Goal: Information Seeking & Learning: Learn about a topic

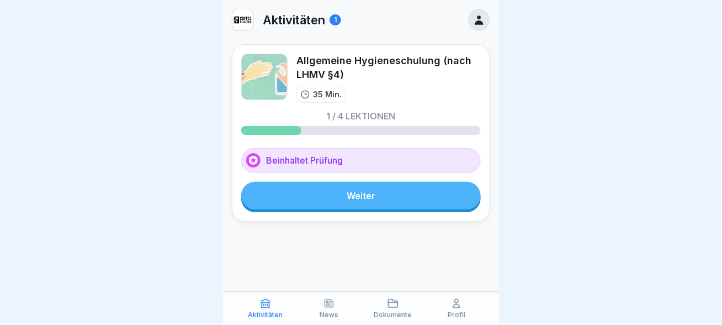
click at [372, 195] on link "Weiter" at bounding box center [361, 196] width 240 height 28
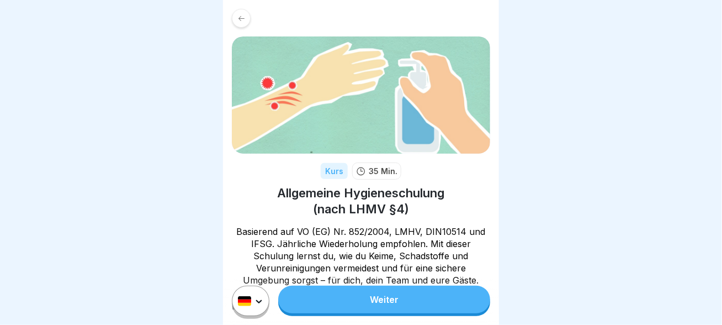
scroll to position [8, 0]
click at [398, 301] on link "Weiter" at bounding box center [384, 300] width 212 height 28
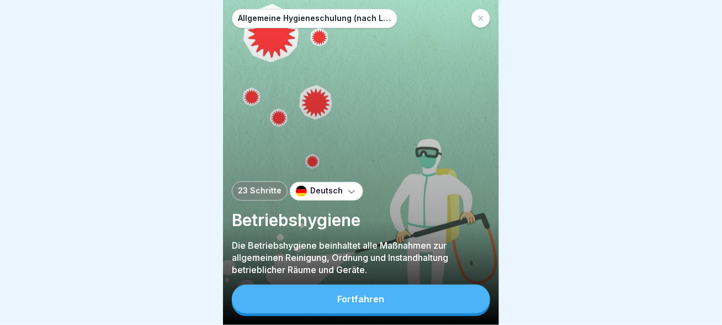
scroll to position [8, 0]
click at [379, 303] on div "Fortfahren" at bounding box center [361, 299] width 47 height 10
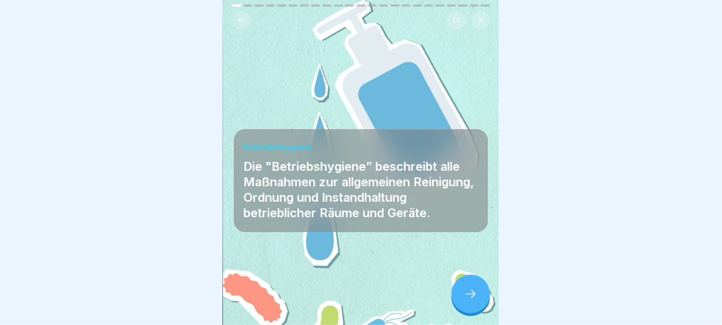
click at [481, 299] on div at bounding box center [471, 294] width 39 height 39
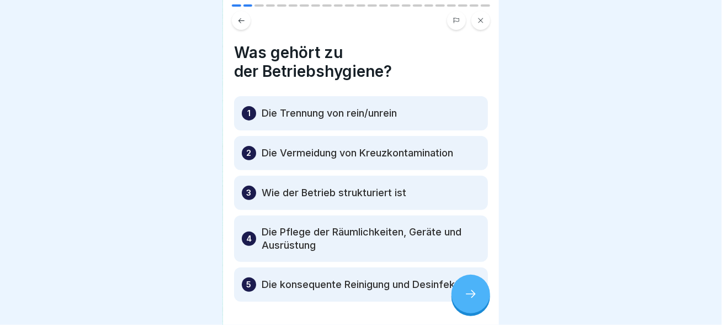
click at [423, 106] on div "1 Die Trennung von rein/unrein" at bounding box center [361, 113] width 254 height 34
click at [473, 296] on icon at bounding box center [471, 293] width 13 height 13
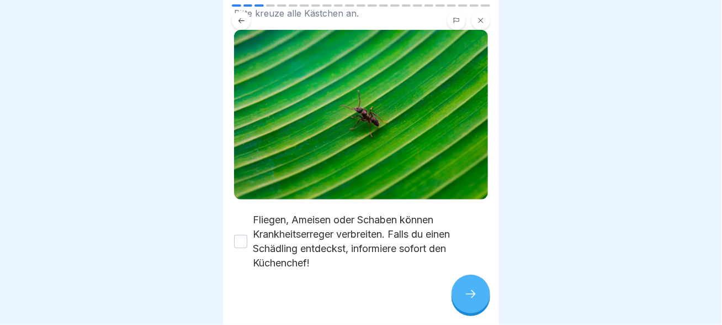
scroll to position [124, 0]
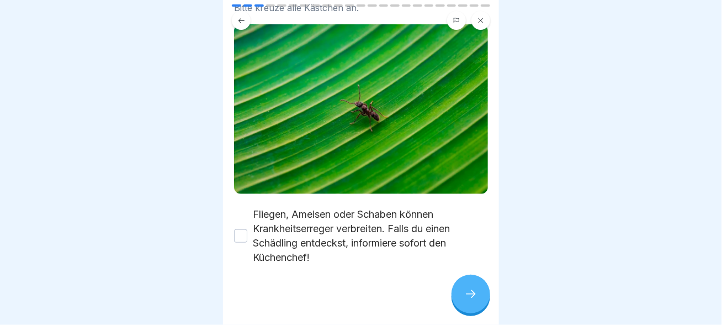
click at [241, 229] on button "Fliegen, Ameisen oder Schaben können Krankheitserreger verbreiten. Falls du ein…" at bounding box center [240, 235] width 13 height 13
click at [474, 292] on icon at bounding box center [471, 293] width 13 height 13
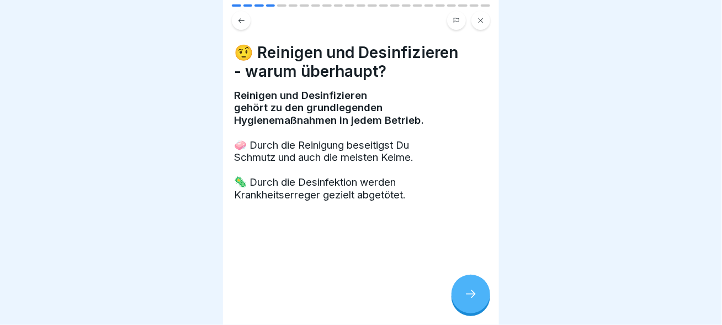
click at [245, 17] on icon at bounding box center [242, 21] width 8 height 8
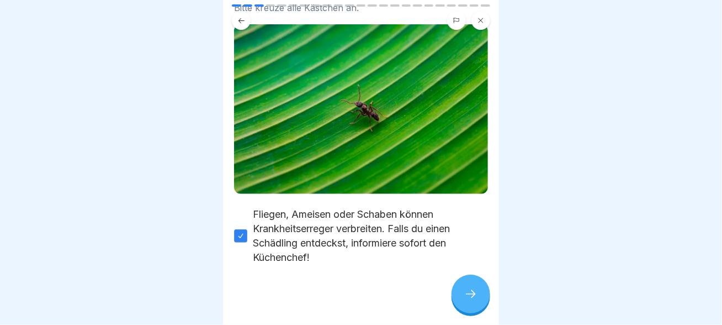
click at [475, 294] on icon at bounding box center [471, 293] width 13 height 13
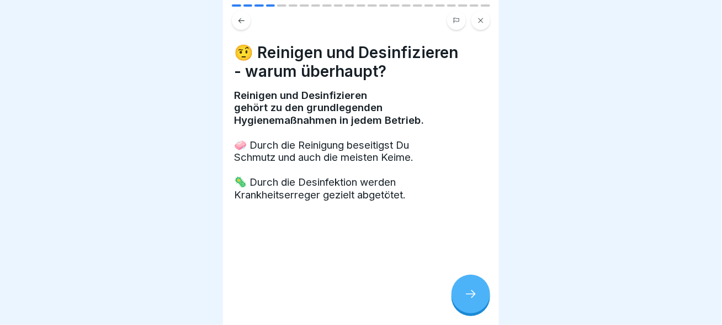
click at [470, 292] on icon at bounding box center [471, 293] width 13 height 13
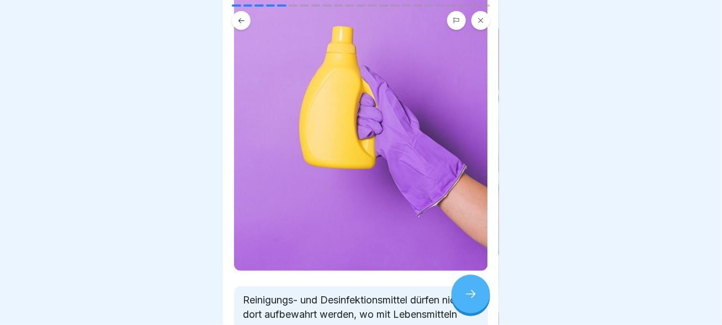
scroll to position [176, 0]
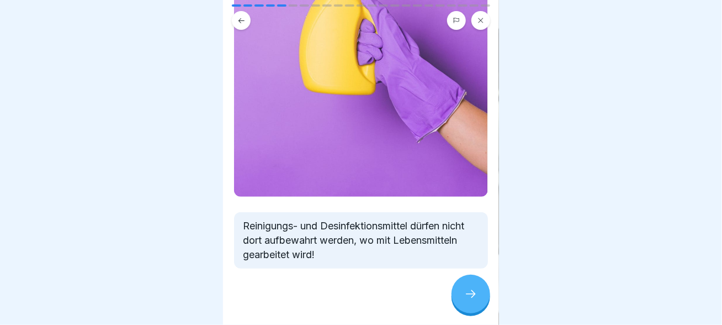
click at [471, 290] on icon at bounding box center [471, 293] width 13 height 13
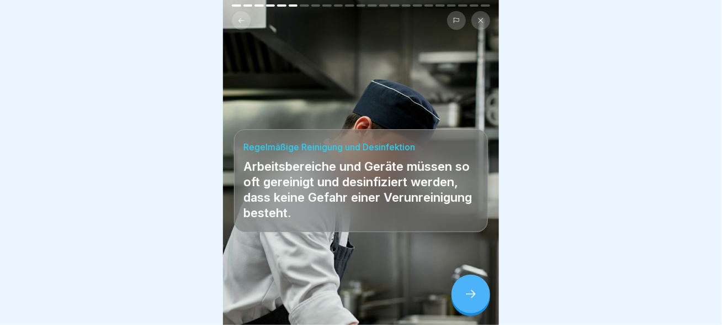
click at [477, 288] on div at bounding box center [471, 294] width 39 height 39
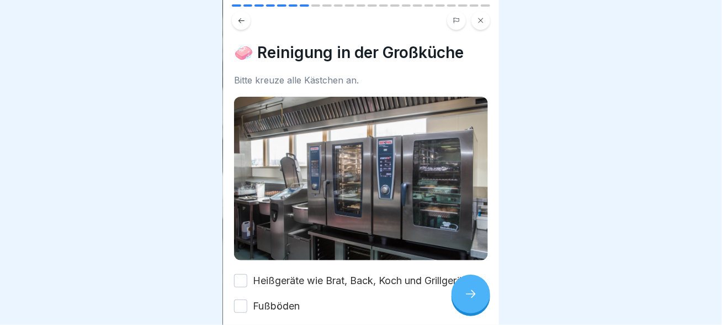
click at [244, 274] on button "Heißgeräte wie Brat, Back, Koch und Grillgeräte" at bounding box center [240, 280] width 13 height 13
click at [244, 299] on button "Fußböden" at bounding box center [240, 305] width 13 height 13
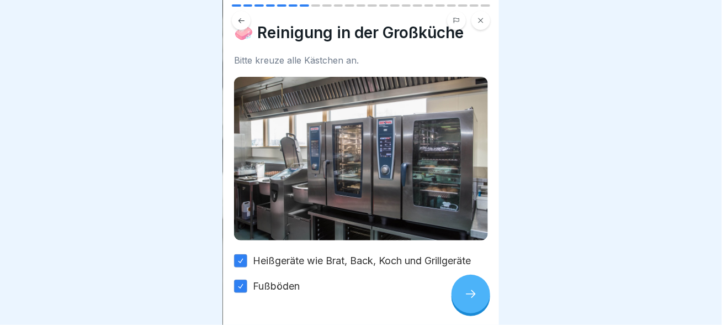
scroll to position [49, 0]
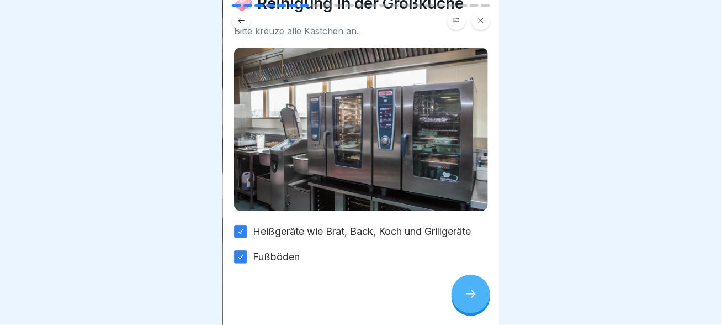
click at [470, 292] on icon at bounding box center [471, 293] width 13 height 13
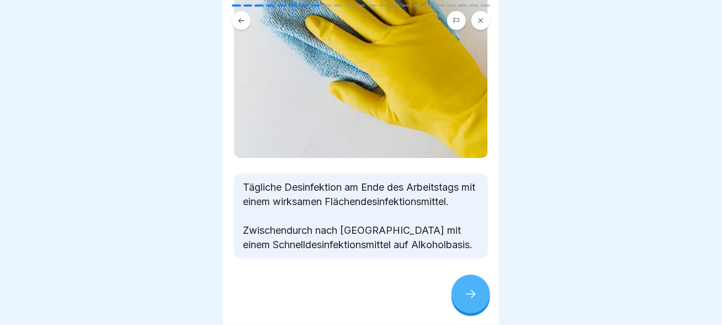
scroll to position [178, 0]
click at [478, 292] on icon at bounding box center [471, 293] width 13 height 13
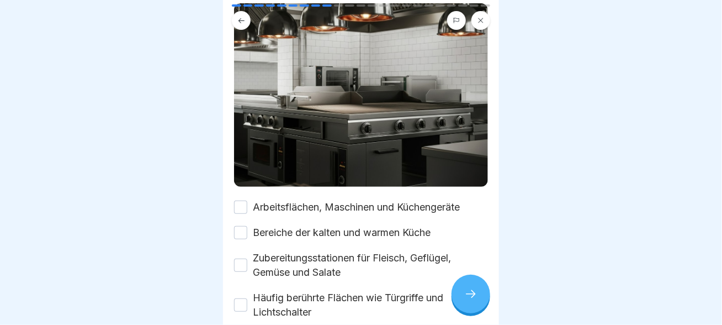
scroll to position [162, 0]
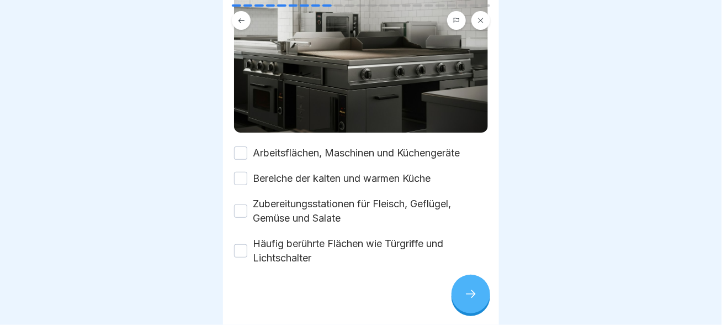
click at [242, 146] on button "Arbeitsflächen, Maschinen und Küchengeräte" at bounding box center [240, 152] width 13 height 13
click at [240, 172] on button "Bereiche der kalten und warmen Küche" at bounding box center [240, 178] width 13 height 13
click at [241, 204] on button "Zubereitungsstationen für Fleisch, Geflügel, Gemüse und Salate" at bounding box center [240, 210] width 13 height 13
click at [246, 244] on button "Häufig berührte Flächen wie Türgriffe und Lichtschalter" at bounding box center [240, 250] width 13 height 13
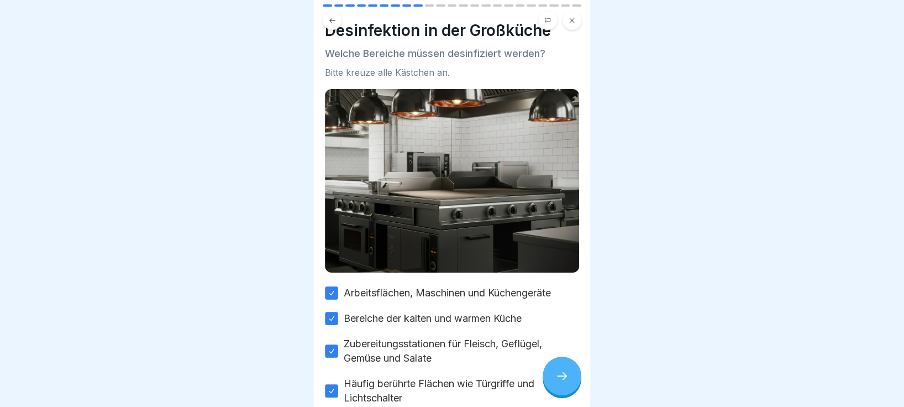
scroll to position [10, 0]
click at [562, 324] on icon at bounding box center [561, 375] width 13 height 13
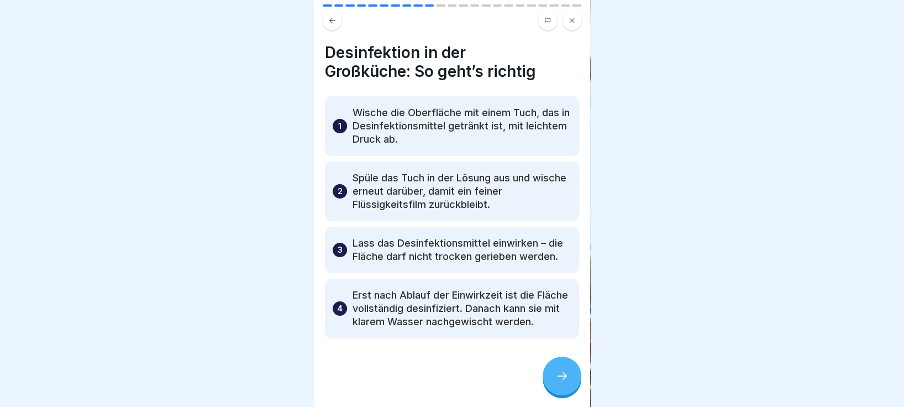
scroll to position [0, 0]
click at [564, 324] on icon at bounding box center [562, 376] width 10 height 8
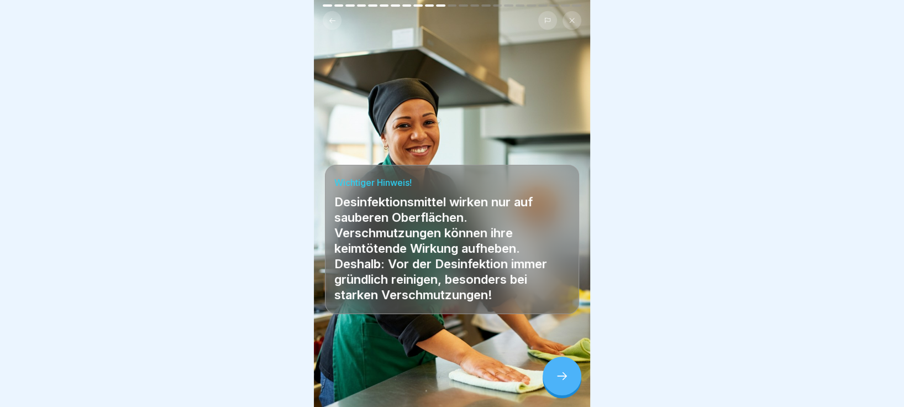
click at [558, 324] on icon at bounding box center [561, 375] width 13 height 13
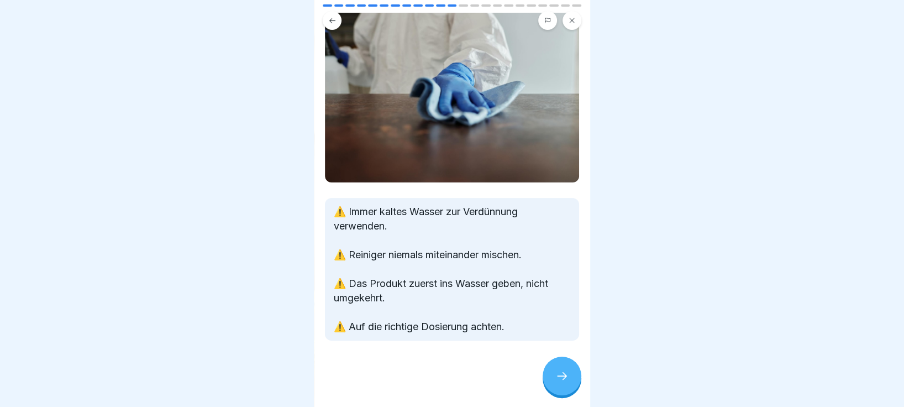
scroll to position [95, 0]
click at [564, 324] on icon at bounding box center [561, 375] width 13 height 13
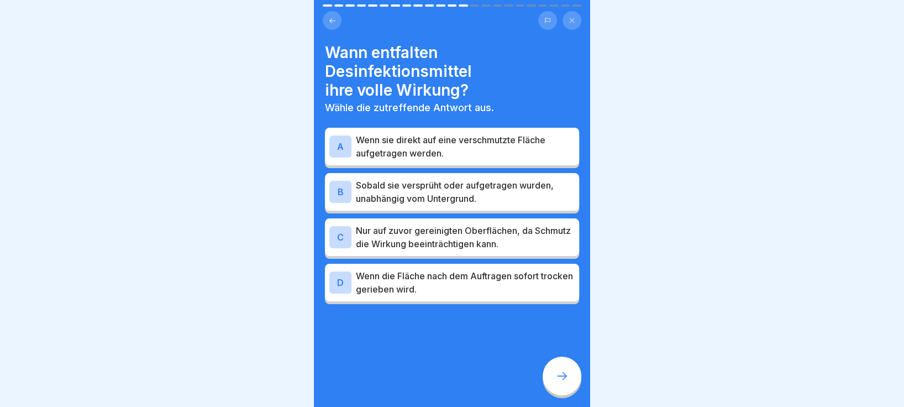
scroll to position [10, 0]
click at [421, 225] on p "Nur auf zuvor gereinigten Oberflächen, da Schmutz die Wirkung beeinträchtigen k…" at bounding box center [465, 237] width 219 height 27
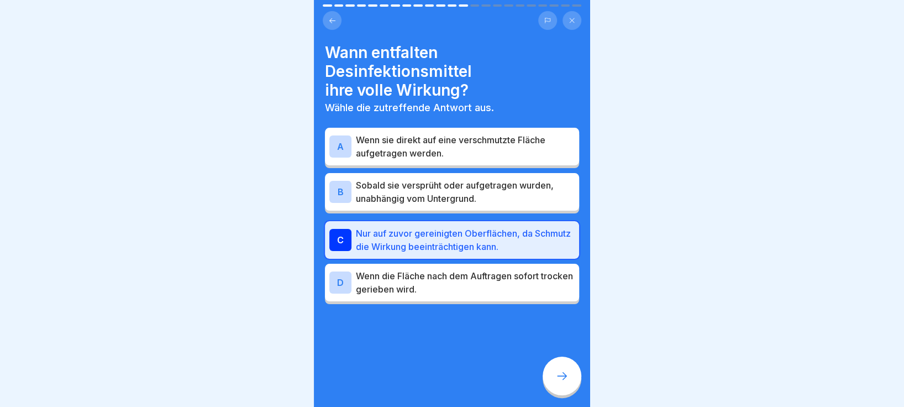
click at [562, 324] on icon at bounding box center [561, 375] width 13 height 13
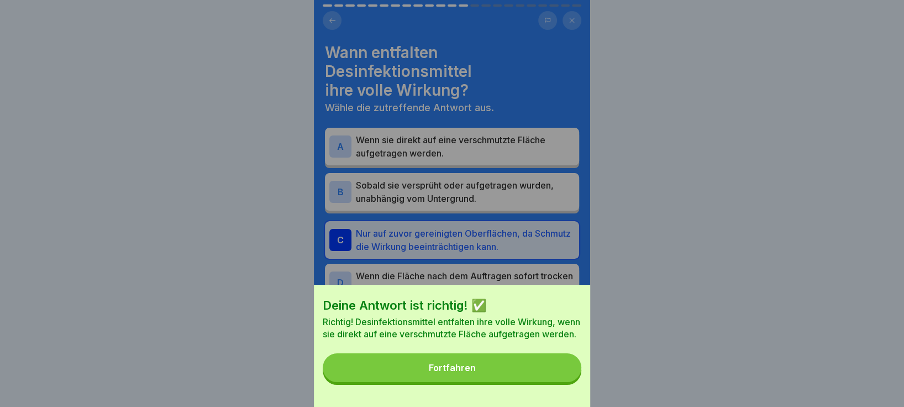
click at [506, 324] on button "Fortfahren" at bounding box center [452, 367] width 258 height 29
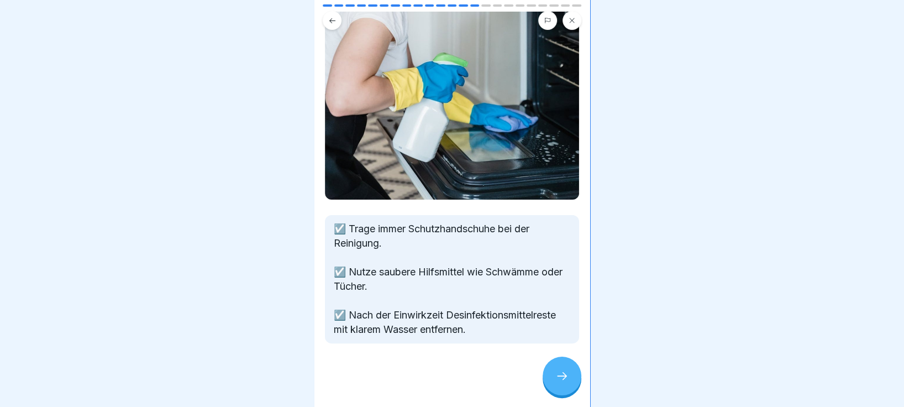
scroll to position [93, 0]
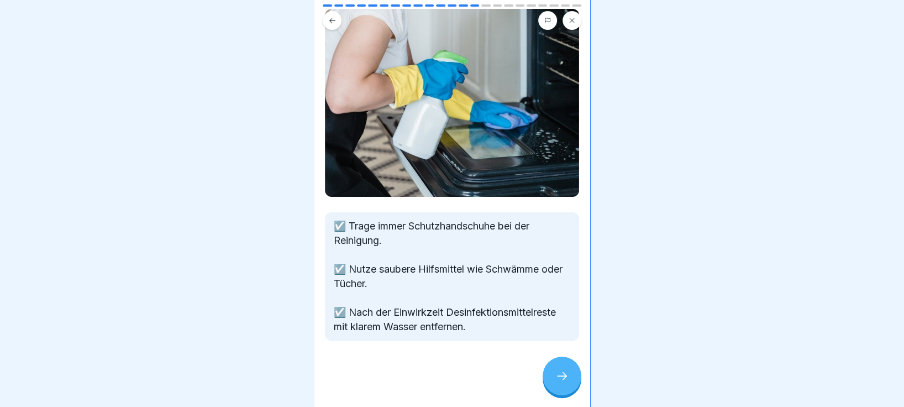
click at [561, 324] on icon at bounding box center [561, 375] width 13 height 13
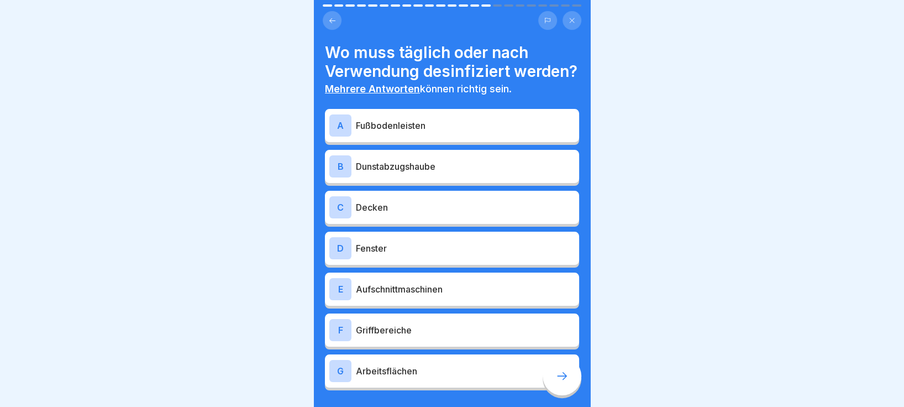
scroll to position [68, 0]
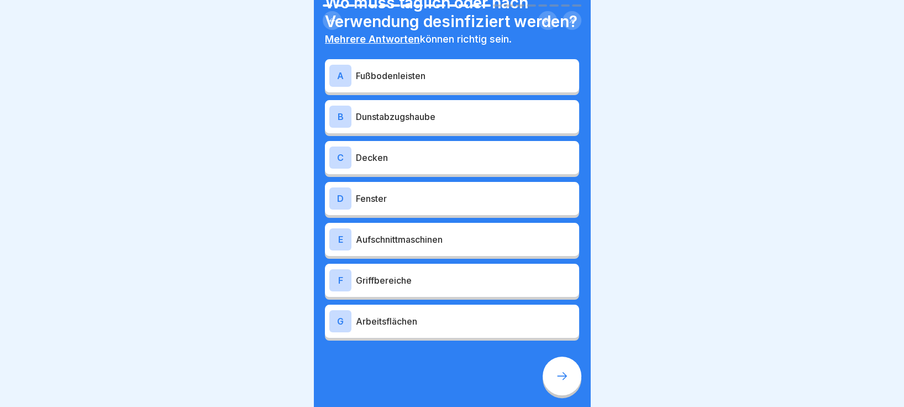
click at [463, 233] on p "Aufschnittmaschinen" at bounding box center [465, 239] width 219 height 13
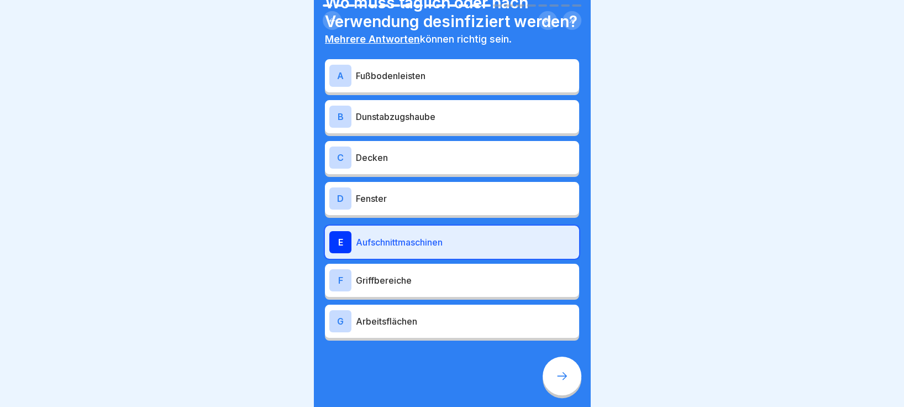
click at [423, 314] on p "Arbeitsflächen" at bounding box center [465, 320] width 219 height 13
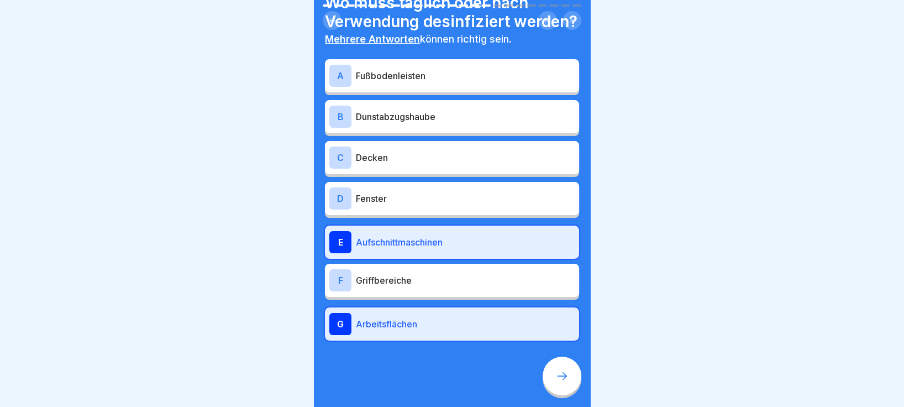
click at [497, 273] on p "Griffbereiche" at bounding box center [465, 279] width 219 height 13
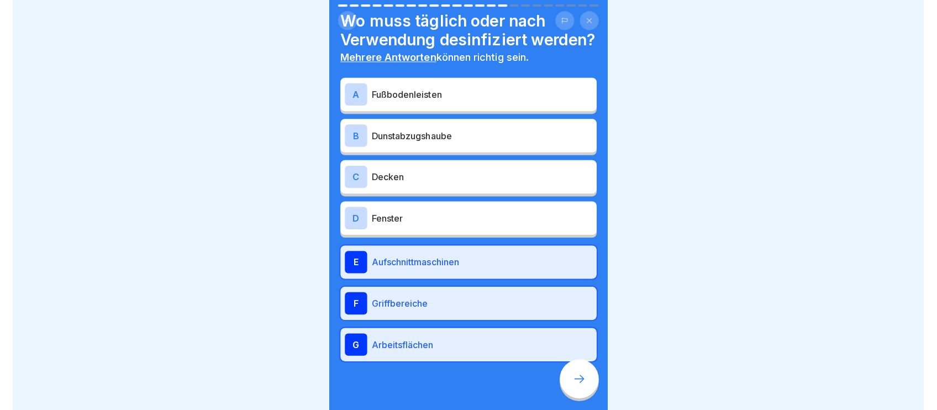
scroll to position [30, 0]
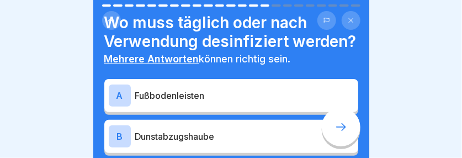
click at [119, 51] on h4 "Wo muss täglich oder nach Verwendung desinfiziert werden?" at bounding box center [231, 32] width 254 height 38
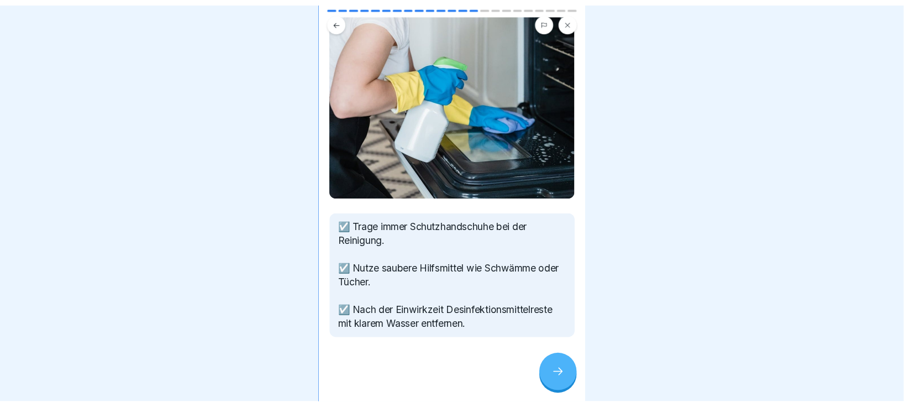
scroll to position [90, 0]
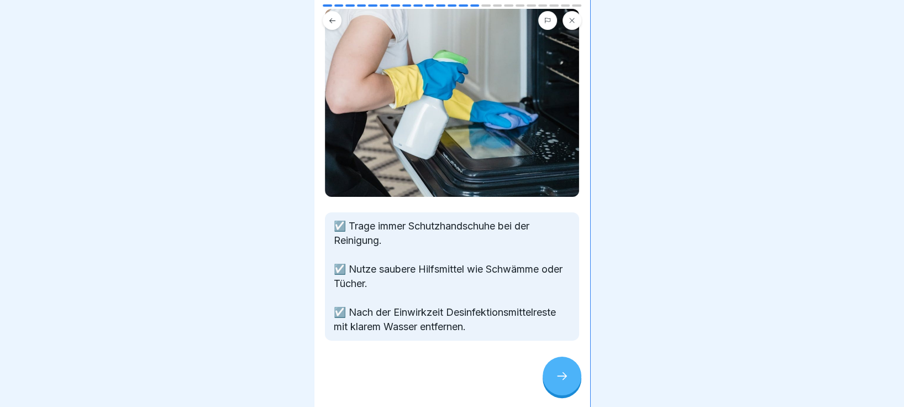
click at [567, 324] on icon at bounding box center [561, 375] width 13 height 13
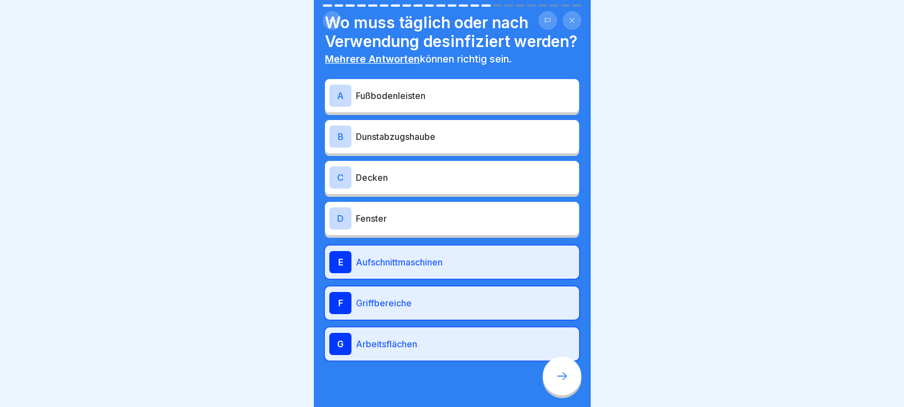
click at [561, 324] on icon at bounding box center [561, 375] width 13 height 13
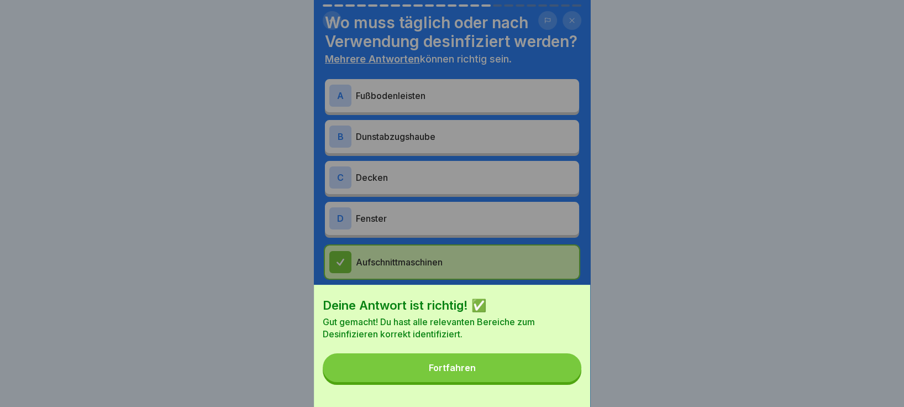
click at [483, 324] on button "Fortfahren" at bounding box center [452, 367] width 258 height 29
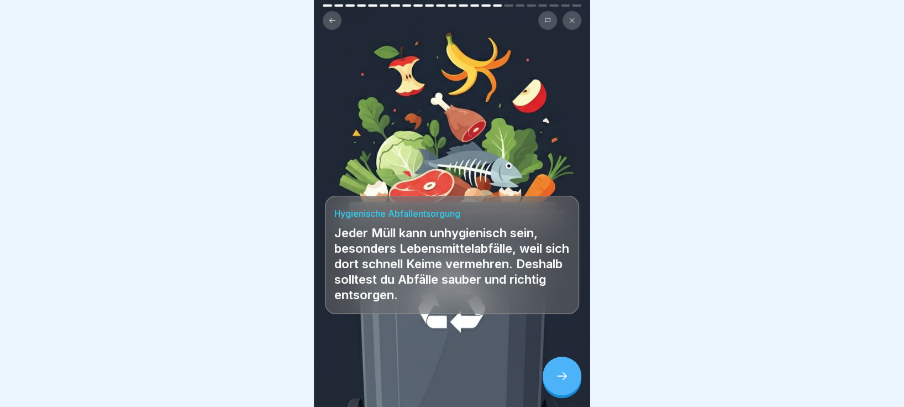
scroll to position [10, 0]
click at [560, 324] on div at bounding box center [561, 375] width 39 height 39
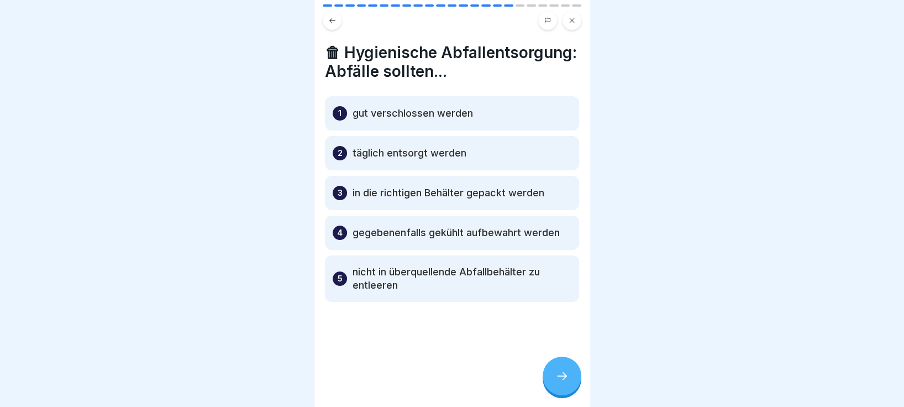
click at [557, 324] on div at bounding box center [561, 375] width 39 height 39
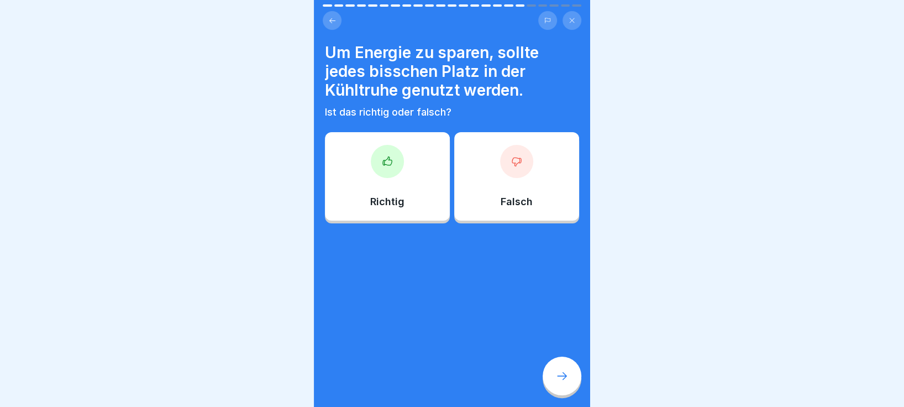
click at [394, 158] on div at bounding box center [387, 161] width 33 height 33
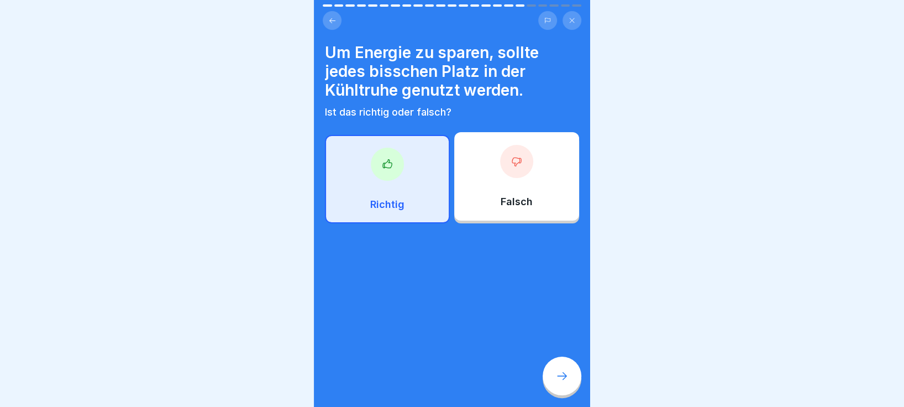
click at [566, 324] on icon at bounding box center [561, 375] width 13 height 13
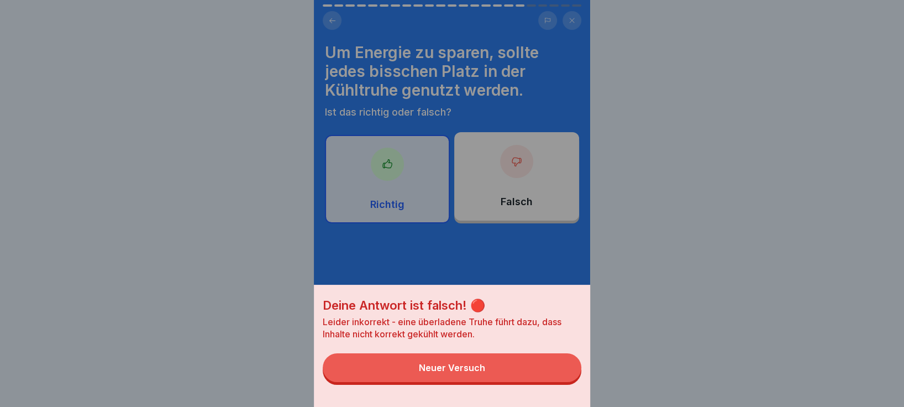
click at [485, 324] on div "Neuer Versuch" at bounding box center [452, 367] width 66 height 10
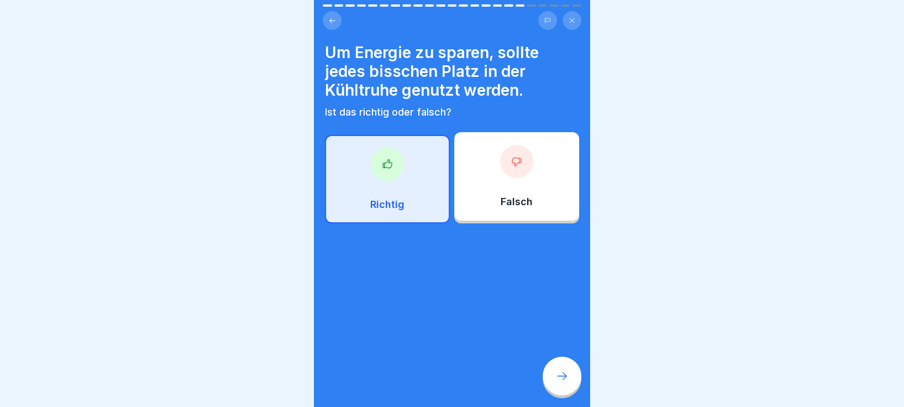
click at [502, 160] on div at bounding box center [516, 161] width 33 height 33
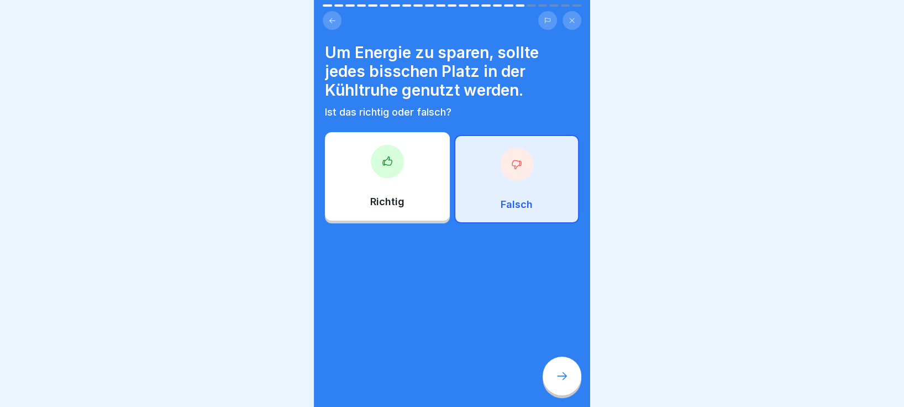
click at [562, 324] on icon at bounding box center [561, 375] width 13 height 13
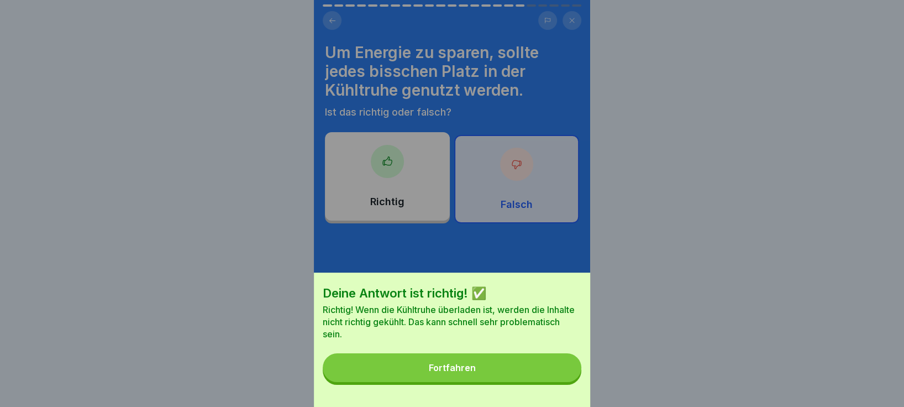
click at [497, 324] on button "Fortfahren" at bounding box center [452, 367] width 258 height 29
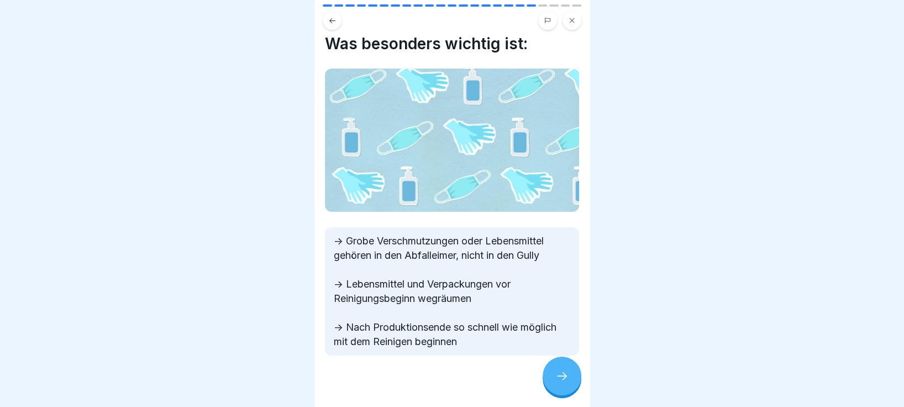
scroll to position [18, 0]
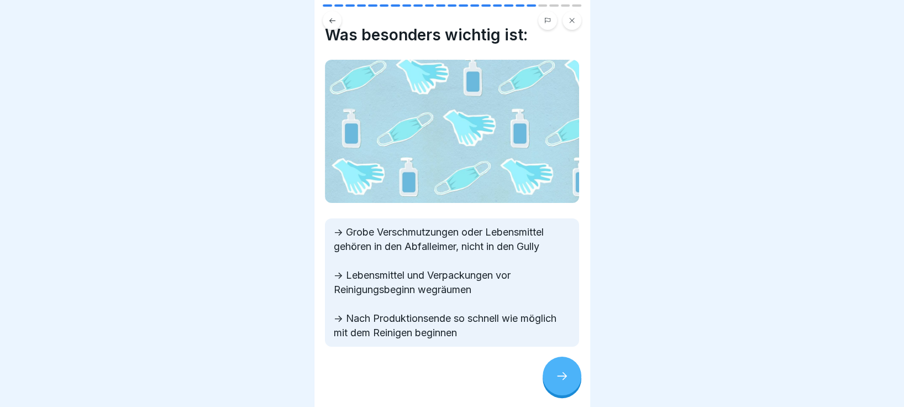
click at [568, 324] on div at bounding box center [561, 375] width 39 height 39
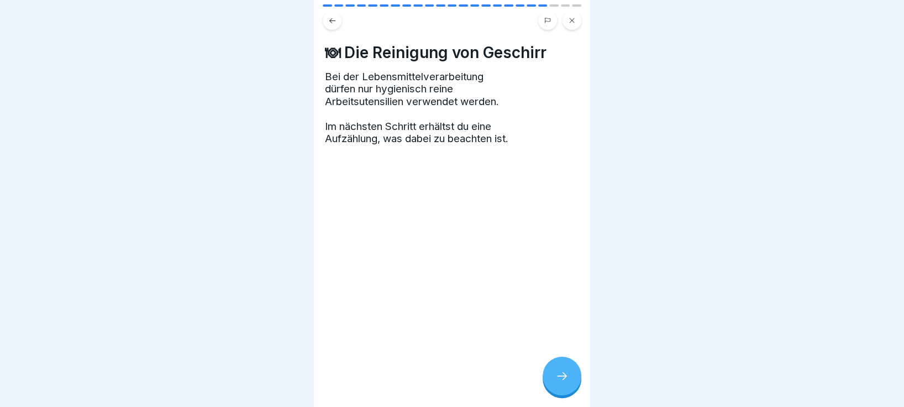
click at [567, 324] on icon at bounding box center [561, 375] width 13 height 13
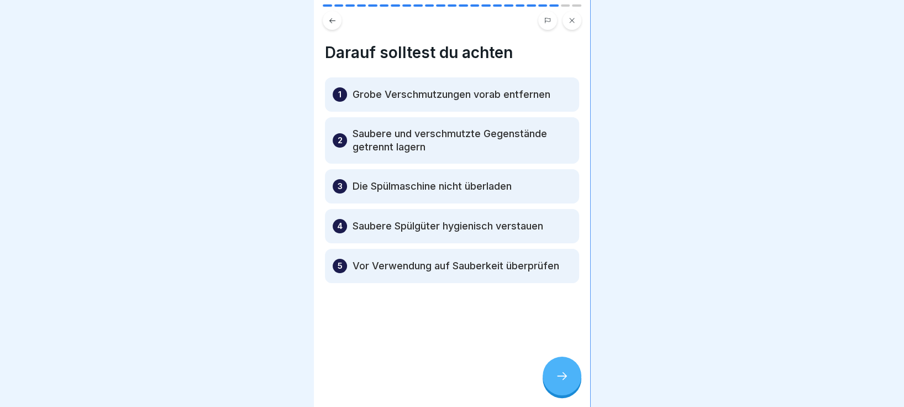
click at [461, 88] on p "Grobe Verschmutzungen vorab entfernen" at bounding box center [451, 94] width 198 height 13
click at [561, 324] on icon at bounding box center [561, 375] width 13 height 13
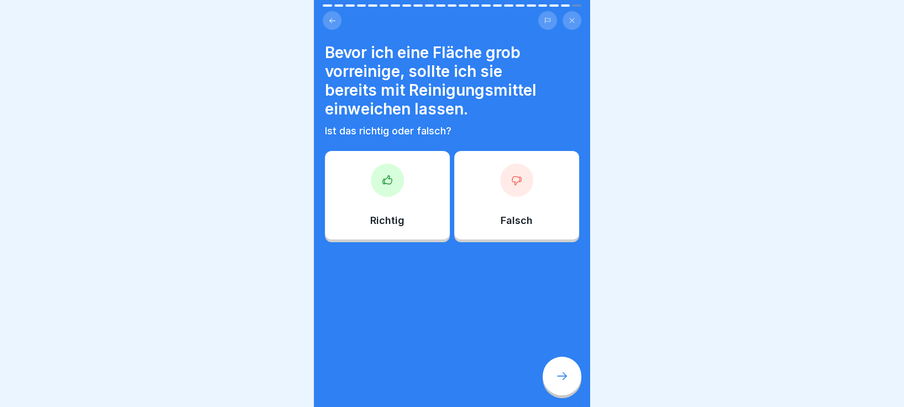
click at [515, 176] on div at bounding box center [516, 179] width 33 height 33
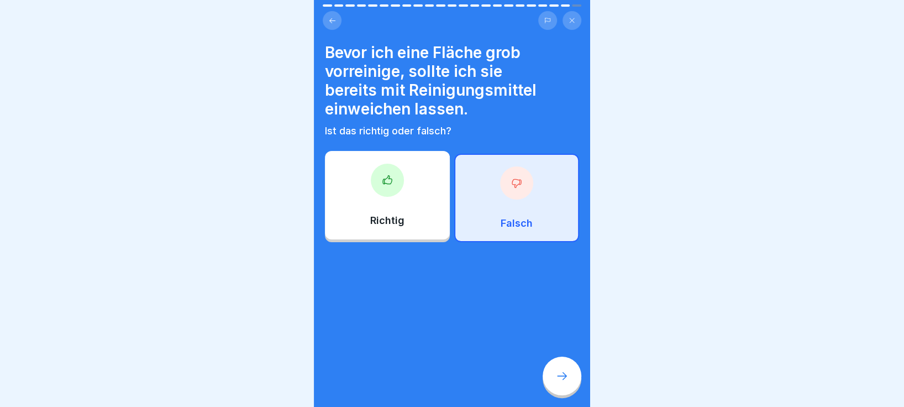
click at [569, 324] on div at bounding box center [561, 375] width 39 height 39
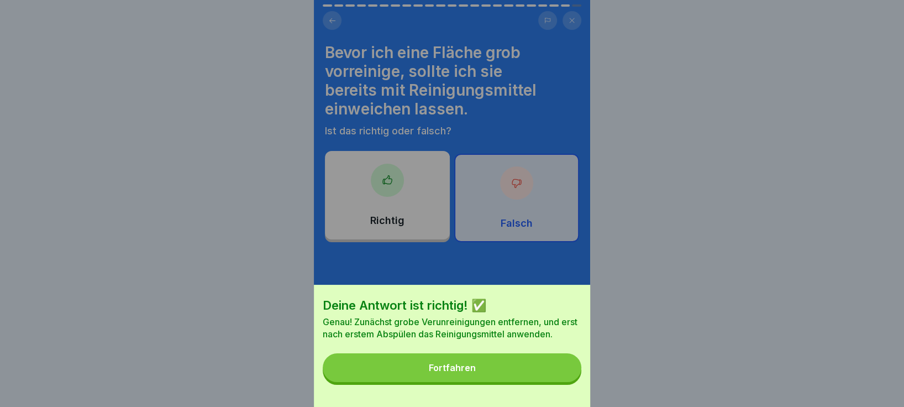
click at [502, 324] on button "Fortfahren" at bounding box center [452, 367] width 258 height 29
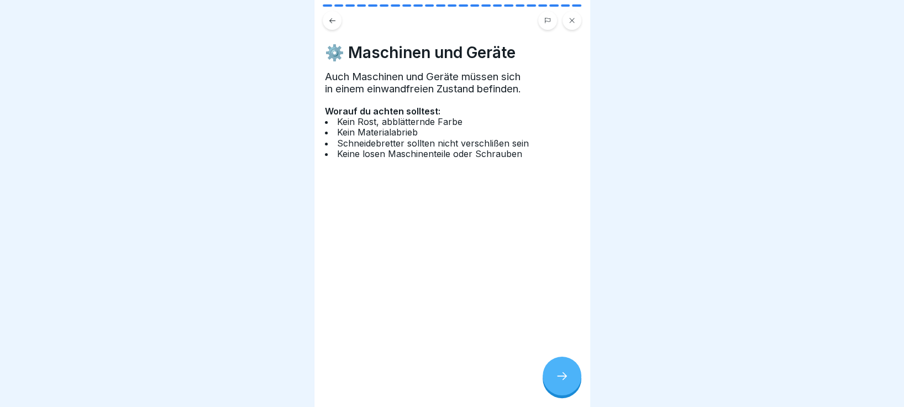
click at [566, 324] on icon at bounding box center [561, 375] width 13 height 13
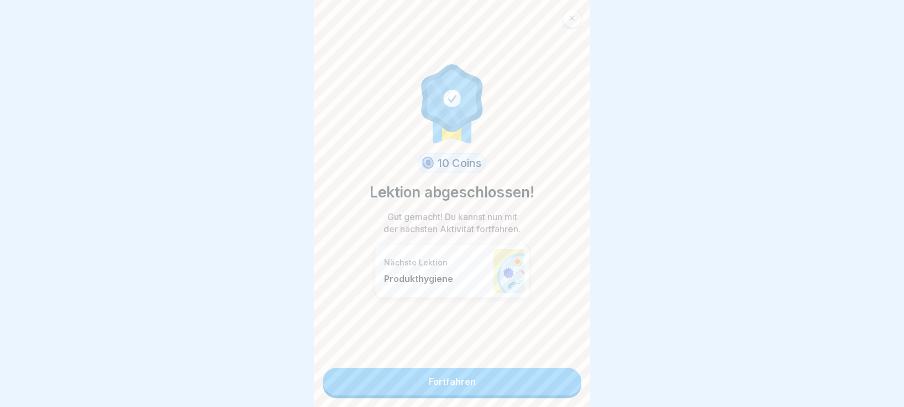
click at [449, 324] on link "Fortfahren" at bounding box center [452, 381] width 258 height 28
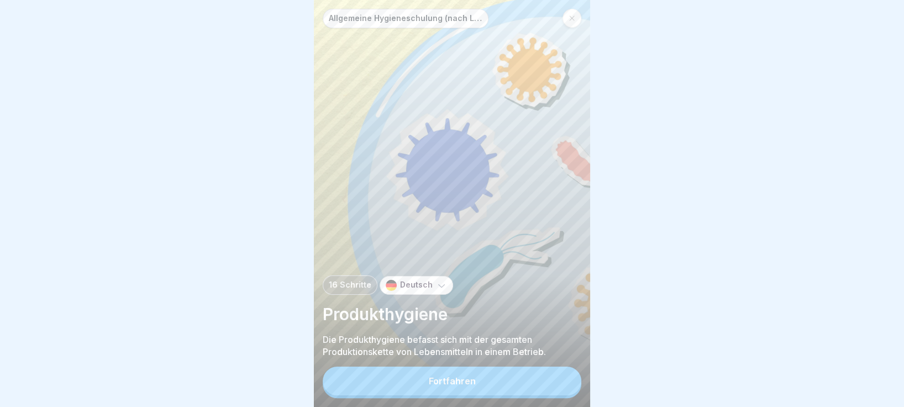
click at [445, 20] on p "Allgemeine Hygieneschulung (nach LHMV §4)" at bounding box center [406, 18] width 154 height 9
click at [471, 18] on p "Allgemeine Hygieneschulung (nach LHMV §4)" at bounding box center [406, 18] width 154 height 9
click at [465, 29] on div "Allgemeine Hygieneschulung (nach LHMV §4) 16 Schritte Deutsch Produkthygiene Di…" at bounding box center [452, 203] width 276 height 407
click at [471, 21] on p "Allgemeine Hygieneschulung (nach LHMV §4)" at bounding box center [406, 18] width 154 height 9
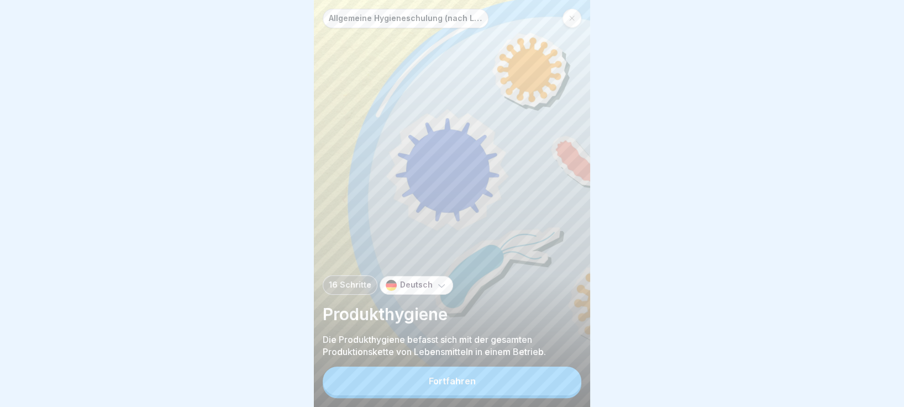
click at [448, 14] on p "Allgemeine Hygieneschulung (nach LHMV §4)" at bounding box center [406, 18] width 154 height 9
click at [474, 324] on button "Fortfahren" at bounding box center [452, 380] width 258 height 29
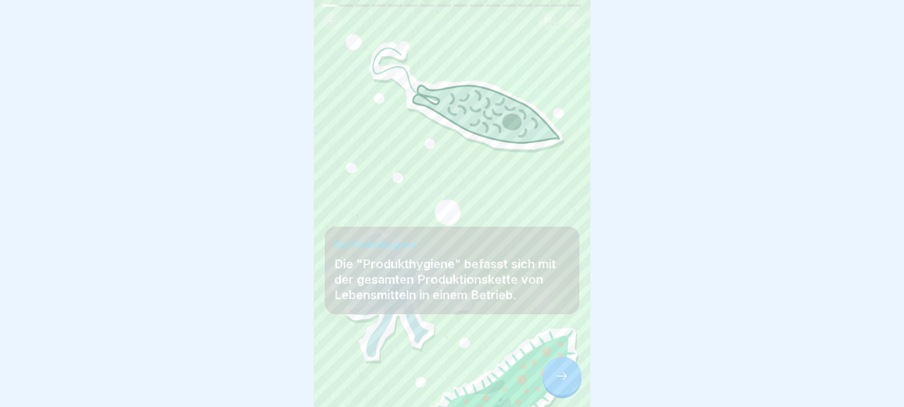
click at [571, 324] on div at bounding box center [561, 375] width 39 height 39
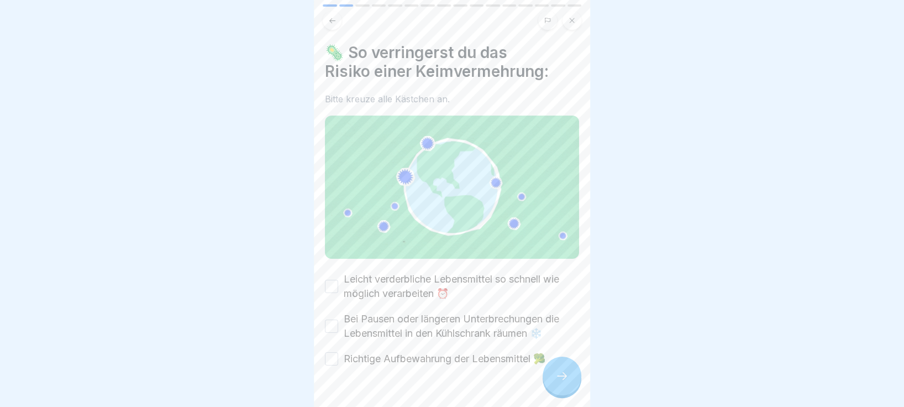
click at [331, 279] on button "Leicht verderbliche Lebensmittel so schnell wie möglich verarbeiten ⏰" at bounding box center [331, 285] width 13 height 13
click at [331, 319] on button "Bei Pausen oder längeren Unterbrechungen die Lebensmittel in den Kühlschrank rä…" at bounding box center [331, 325] width 13 height 13
click at [335, 324] on button "Richtige Aufbewahrung der Lebensmittel 🥦" at bounding box center [331, 358] width 13 height 13
click at [566, 324] on icon at bounding box center [561, 375] width 13 height 13
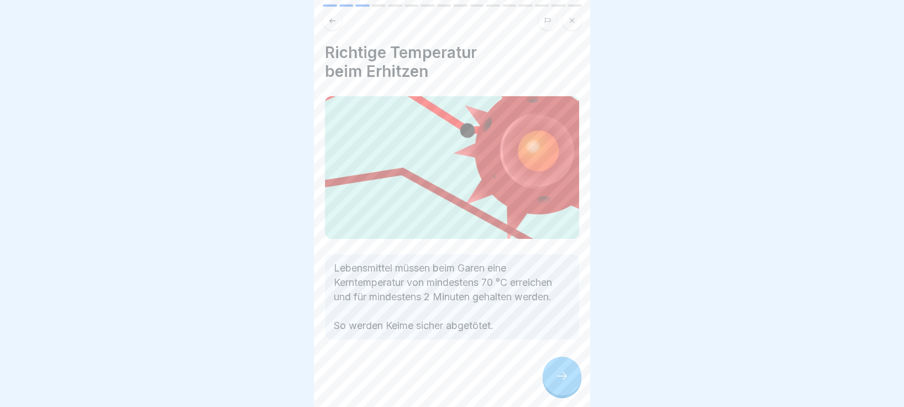
click at [560, 324] on icon at bounding box center [561, 375] width 13 height 13
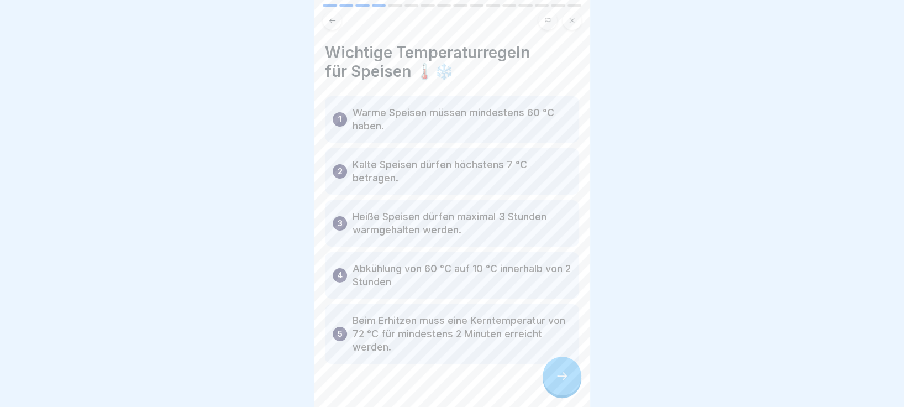
click at [558, 324] on icon at bounding box center [561, 375] width 13 height 13
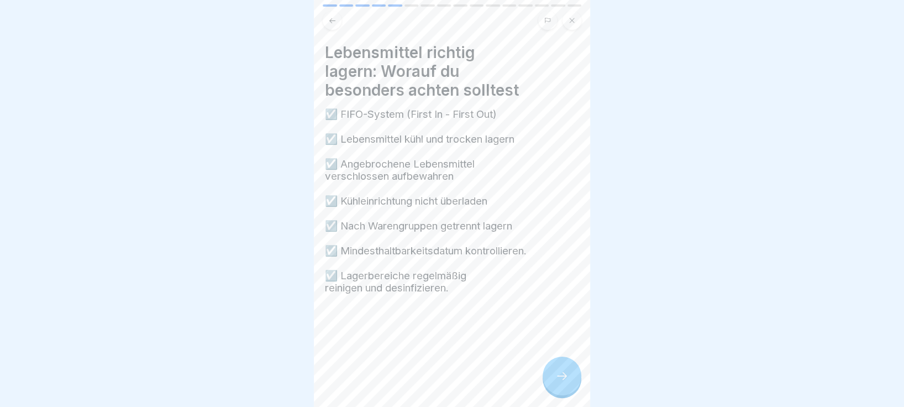
click at [561, 324] on div at bounding box center [561, 375] width 39 height 39
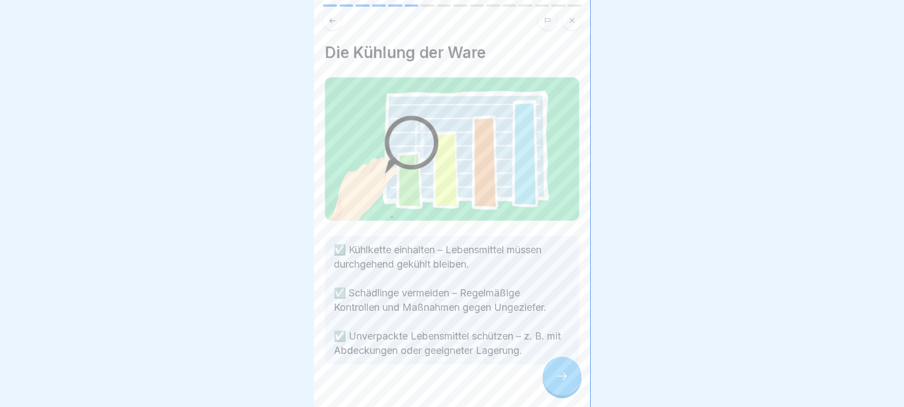
scroll to position [0, 0]
click at [561, 324] on icon at bounding box center [561, 375] width 13 height 13
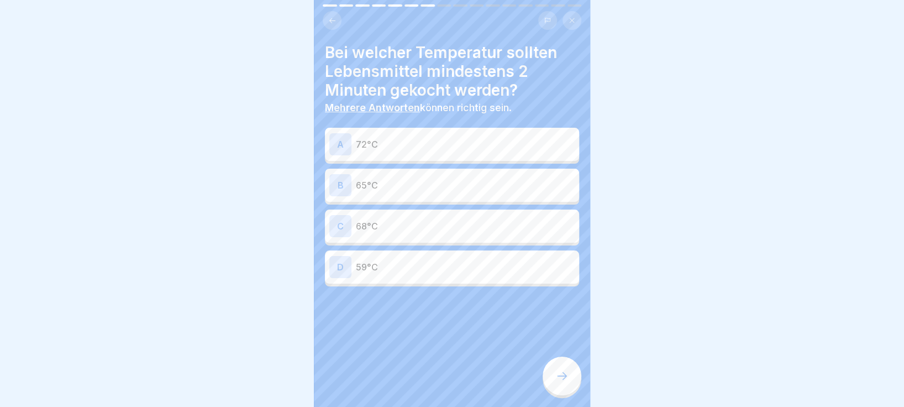
click at [502, 143] on p "72°C" at bounding box center [465, 144] width 219 height 13
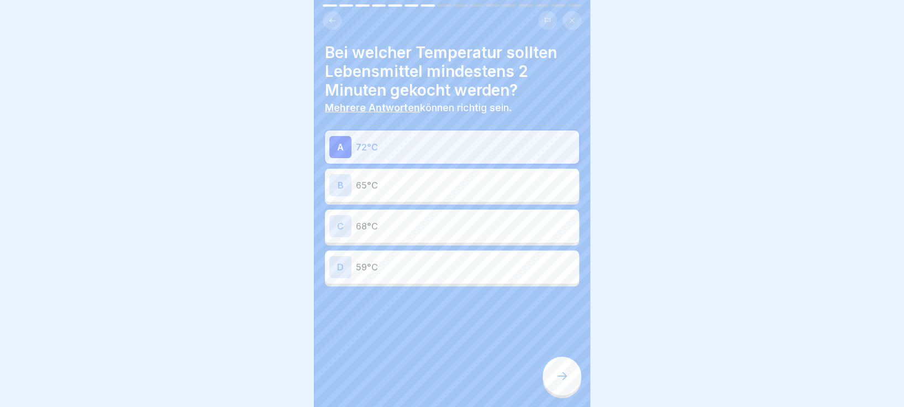
click at [566, 324] on icon at bounding box center [561, 375] width 13 height 13
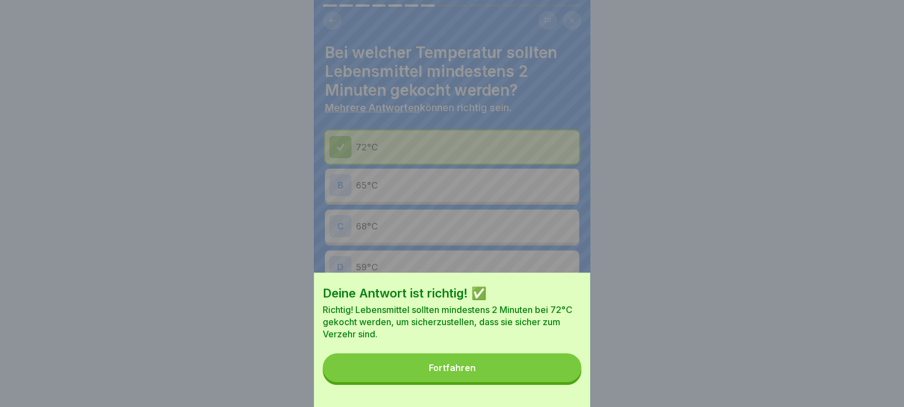
click at [467, 324] on div "Fortfahren" at bounding box center [452, 367] width 47 height 10
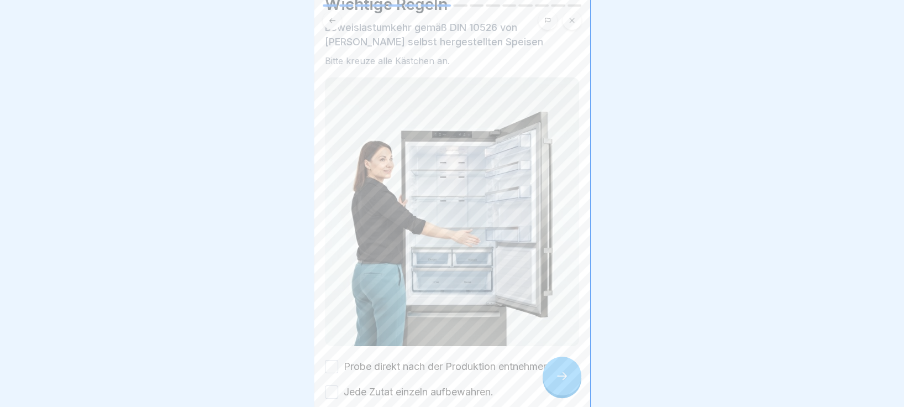
scroll to position [138, 0]
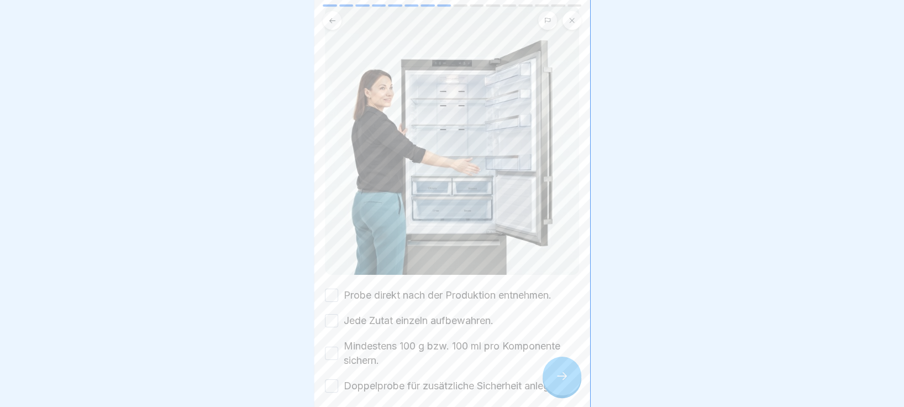
click at [326, 288] on button "Probe direkt nach der Produktion entnehmen." at bounding box center [331, 294] width 13 height 13
click at [333, 314] on button "Jede Zutat einzeln aufbewahren." at bounding box center [331, 320] width 13 height 13
click at [334, 324] on button "Mindestens 100 g bzw. 100 ml pro Komponente sichern." at bounding box center [331, 352] width 13 height 13
click at [325, 324] on button "Doppelprobe für zusätzliche Sicherheit anlegen." at bounding box center [331, 385] width 13 height 13
click at [561, 324] on icon at bounding box center [561, 375] width 13 height 13
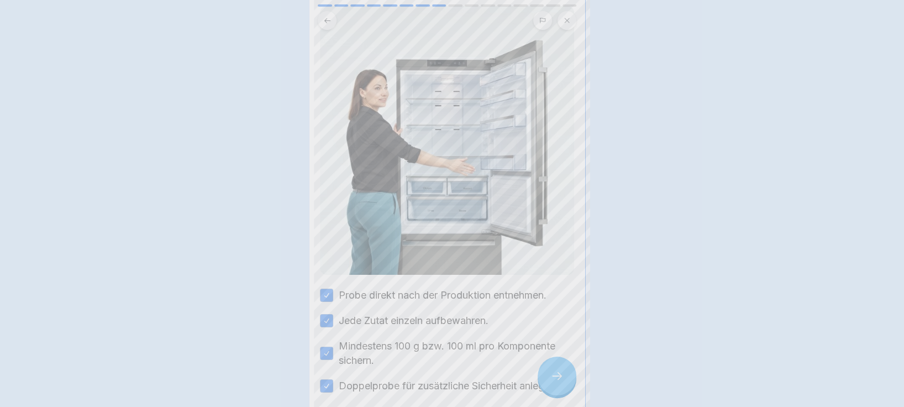
scroll to position [0, 0]
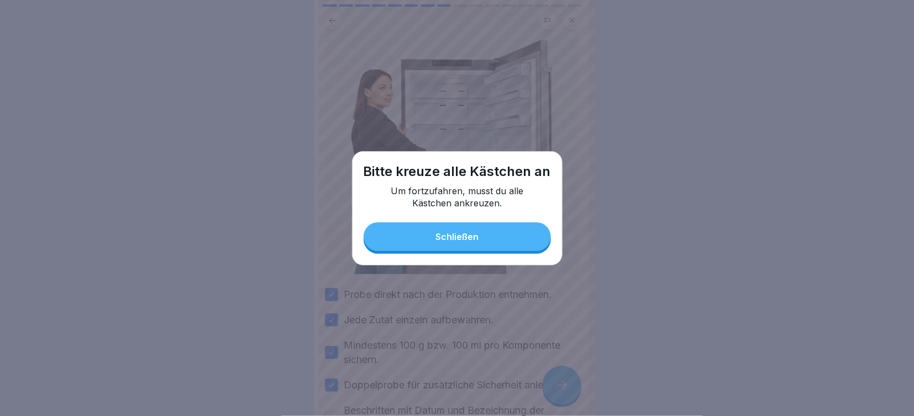
click at [510, 228] on button "Schließen" at bounding box center [456, 237] width 187 height 29
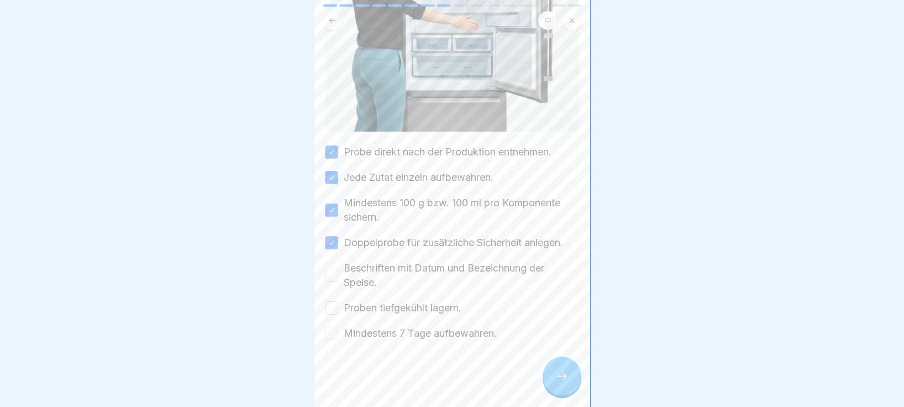
scroll to position [284, 0]
click at [326, 271] on button "Beschriften mit Datum und Bezeichnung der Speise." at bounding box center [331, 274] width 13 height 13
click at [331, 310] on button "Proben tiefgekühlt lagern." at bounding box center [331, 307] width 13 height 13
click at [330, 324] on button "Mindestens 7 Tage aufbewahren." at bounding box center [331, 332] width 13 height 13
click at [556, 324] on div at bounding box center [561, 375] width 39 height 39
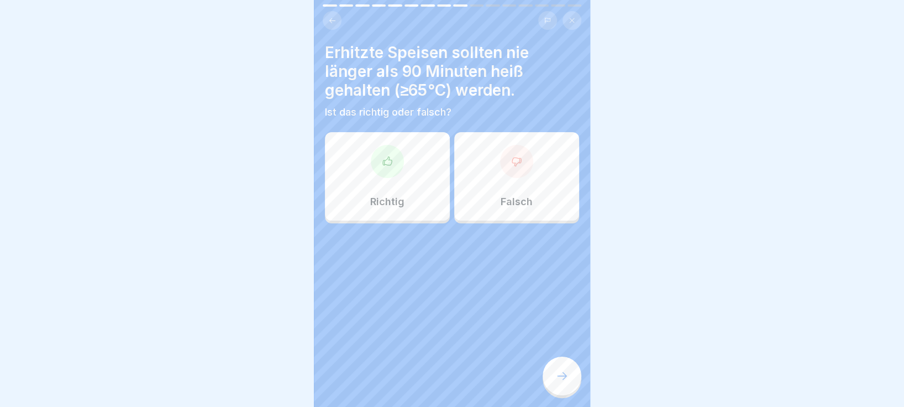
click at [515, 159] on div at bounding box center [516, 161] width 33 height 33
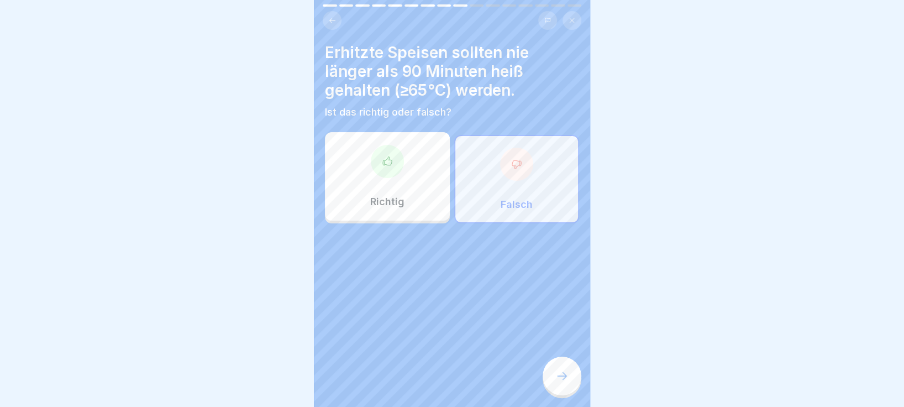
click at [562, 324] on icon at bounding box center [561, 375] width 13 height 13
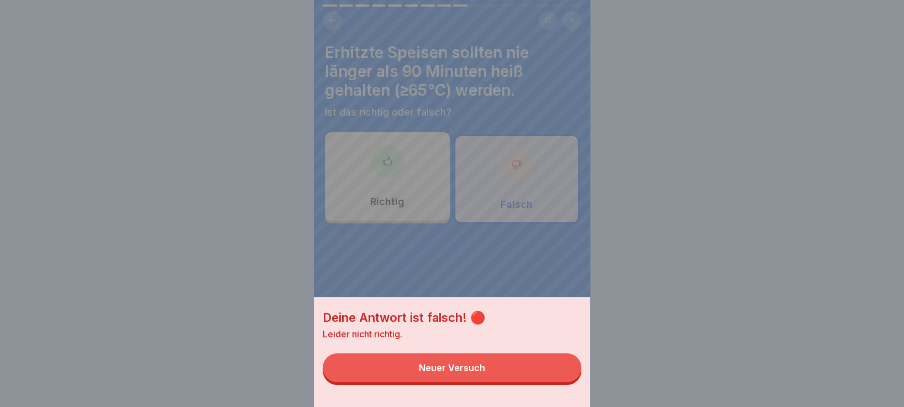
click at [530, 279] on div "Deine Antwort ist falsch! 🔴 Leider nicht richtig. Neuer Versuch" at bounding box center [452, 203] width 276 height 407
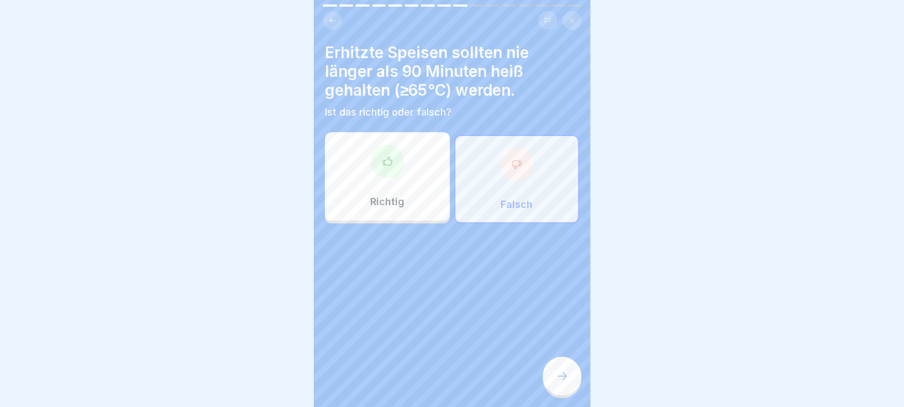
scroll to position [10, 0]
click at [333, 18] on icon at bounding box center [332, 20] width 6 height 5
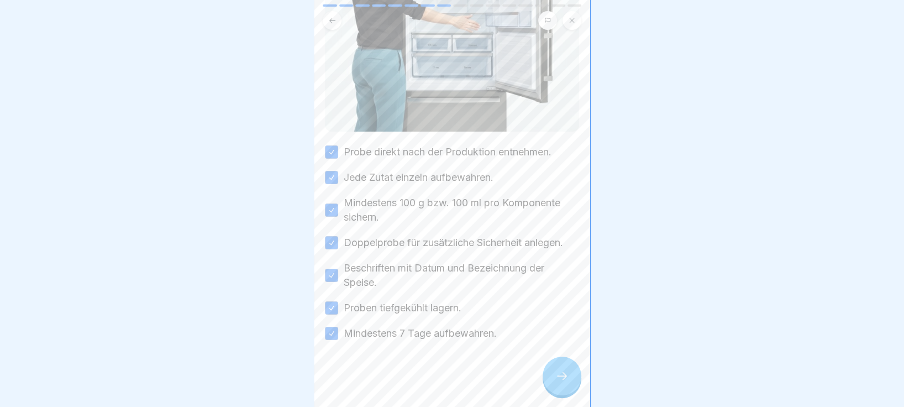
click at [332, 17] on icon at bounding box center [332, 21] width 8 height 8
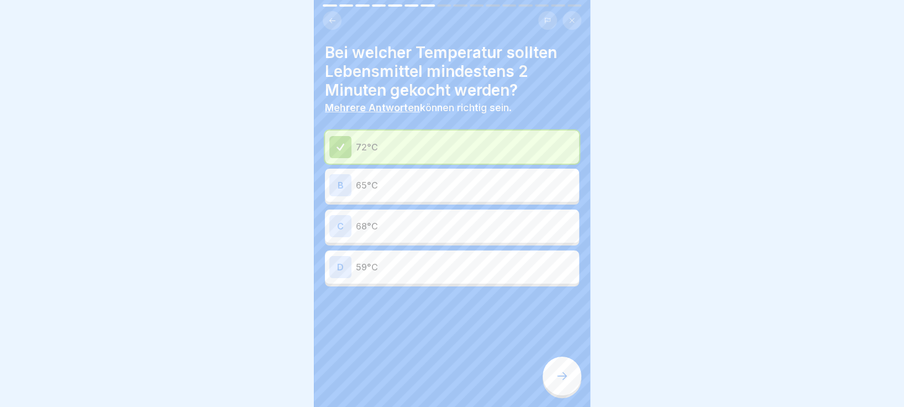
click at [332, 17] on icon at bounding box center [332, 21] width 8 height 8
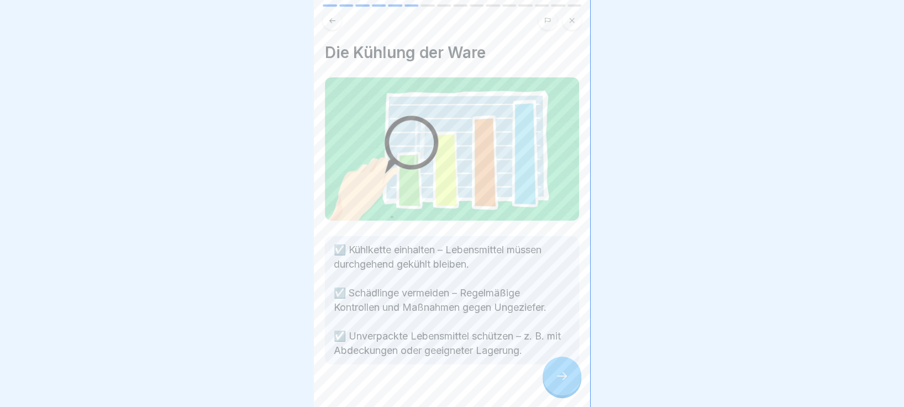
click at [332, 17] on icon at bounding box center [332, 21] width 8 height 8
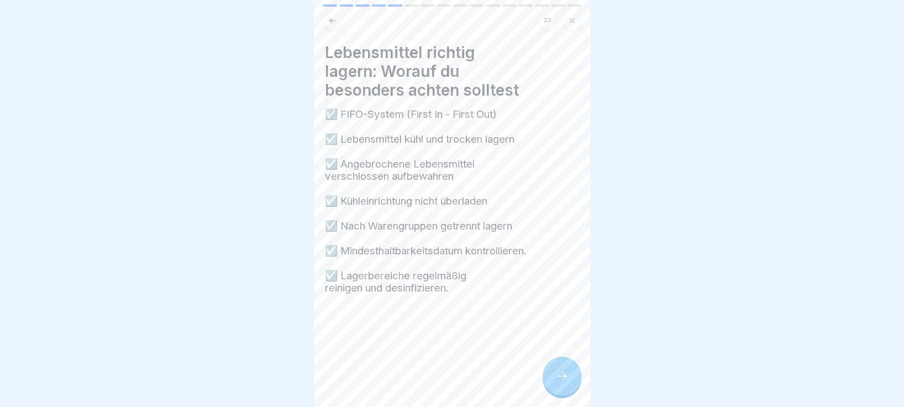
click at [332, 17] on icon at bounding box center [332, 21] width 8 height 8
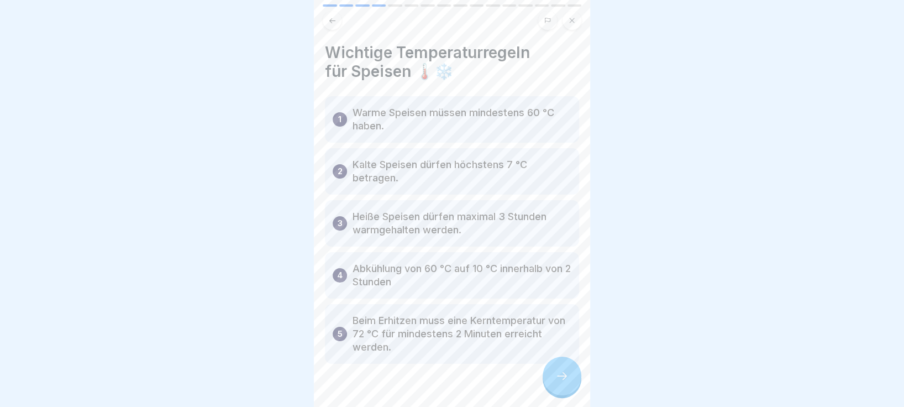
click at [553, 324] on div at bounding box center [561, 375] width 39 height 39
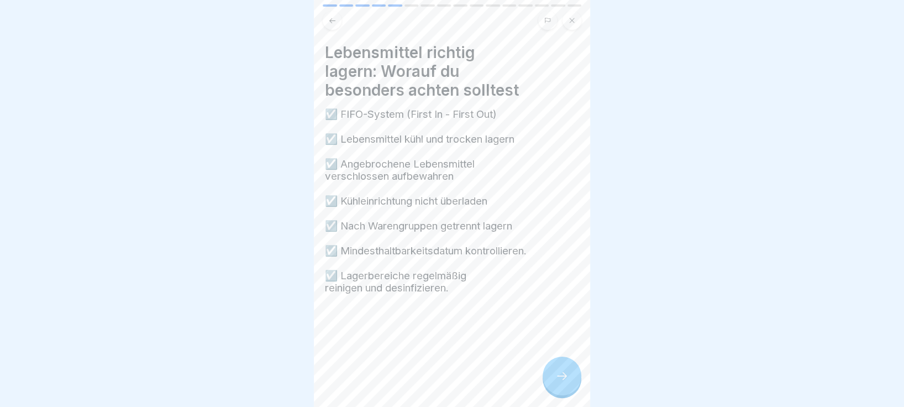
click at [567, 324] on icon at bounding box center [561, 375] width 13 height 13
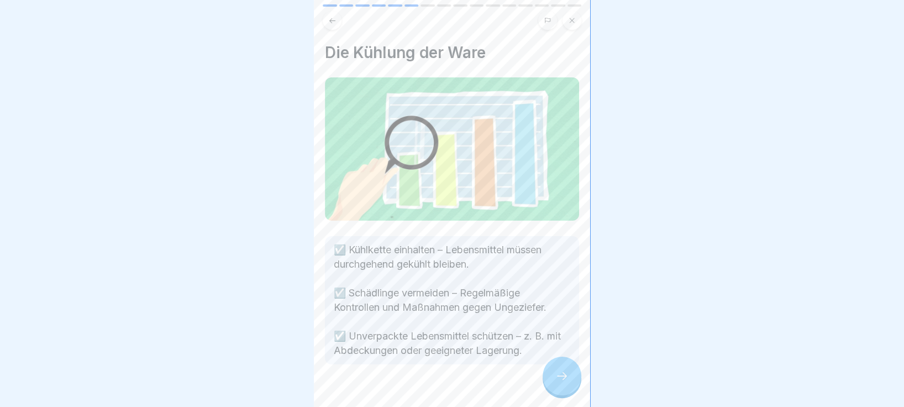
click at [563, 324] on icon at bounding box center [561, 375] width 13 height 13
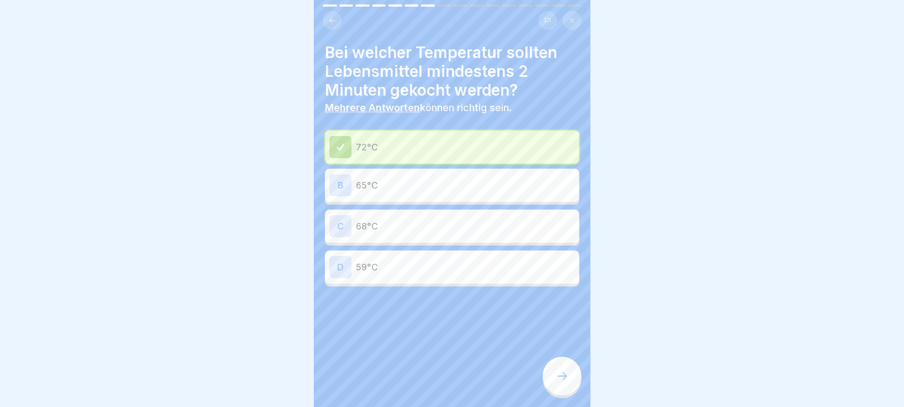
click at [562, 324] on icon at bounding box center [561, 375] width 13 height 13
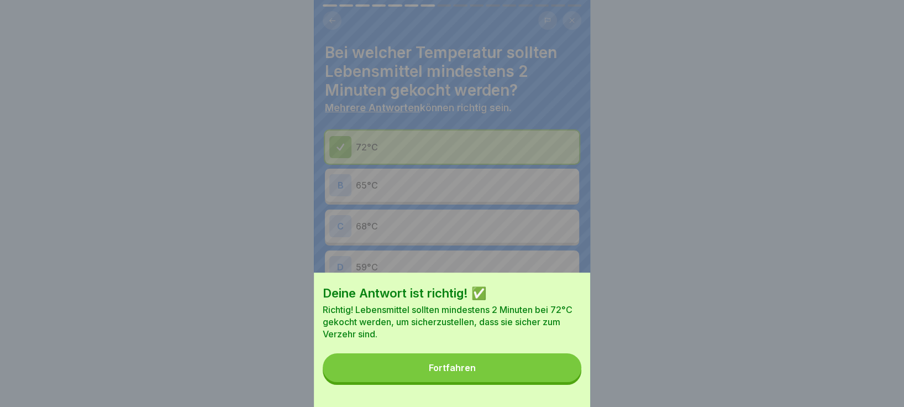
click at [445, 324] on div "Fortfahren" at bounding box center [452, 367] width 47 height 10
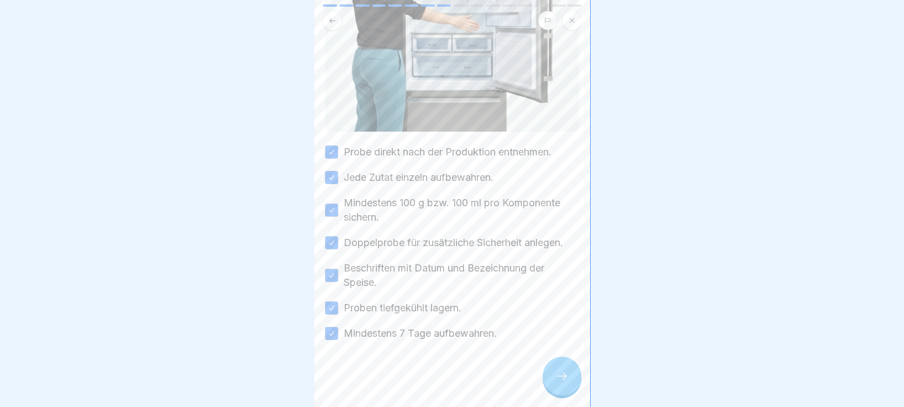
click at [566, 324] on icon at bounding box center [561, 375] width 13 height 13
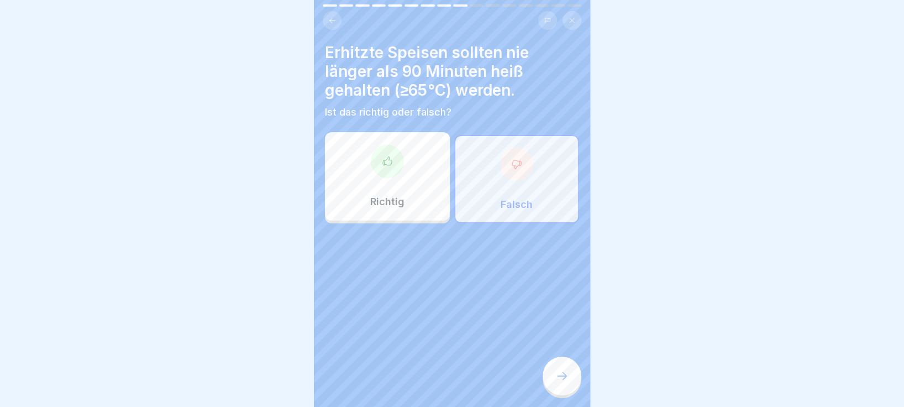
click at [377, 183] on div "Richtig" at bounding box center [387, 176] width 125 height 88
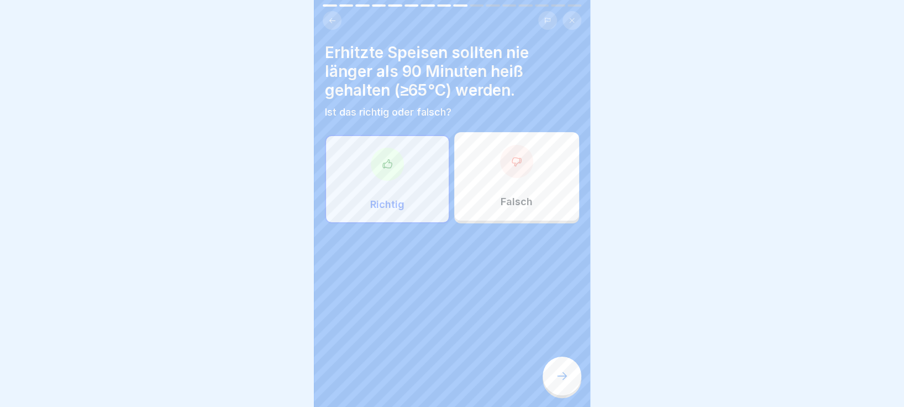
click at [569, 324] on div at bounding box center [561, 375] width 39 height 39
